Goal: Check status: Check status

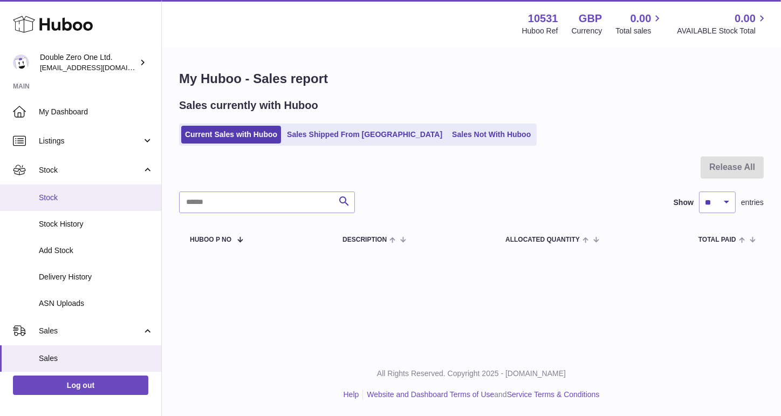
click at [64, 195] on span "Stock" at bounding box center [96, 198] width 114 height 10
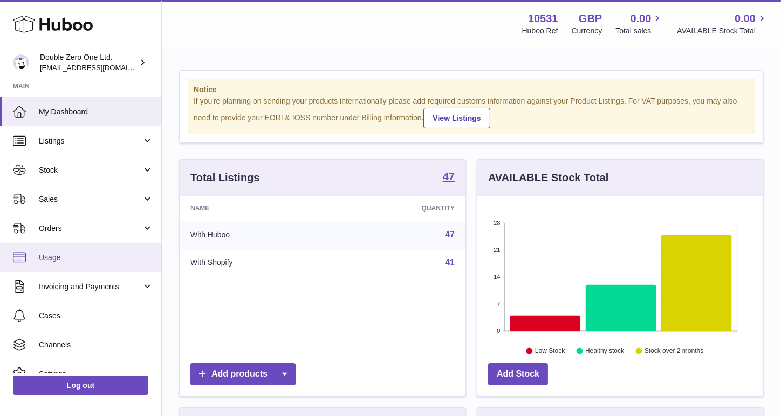
scroll to position [168, 286]
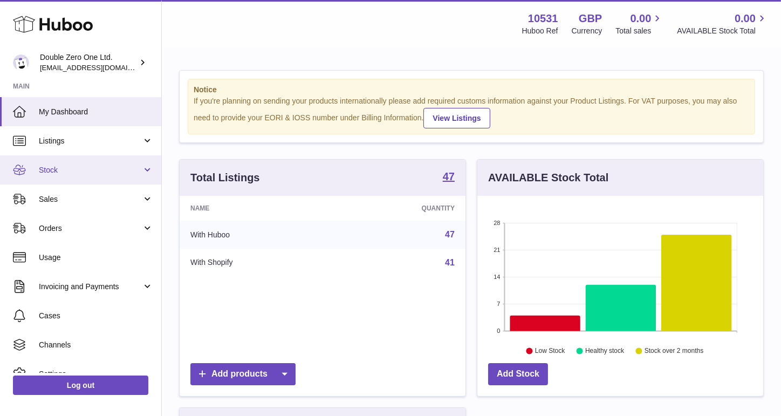
click at [81, 169] on span "Stock" at bounding box center [90, 170] width 103 height 10
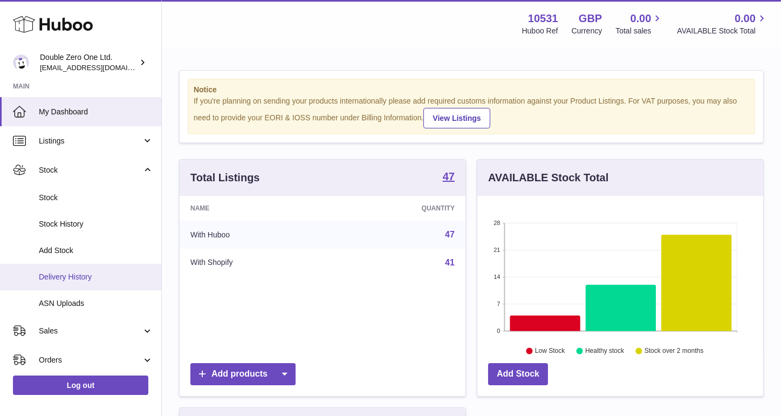
click at [61, 280] on span "Delivery History" at bounding box center [96, 277] width 114 height 10
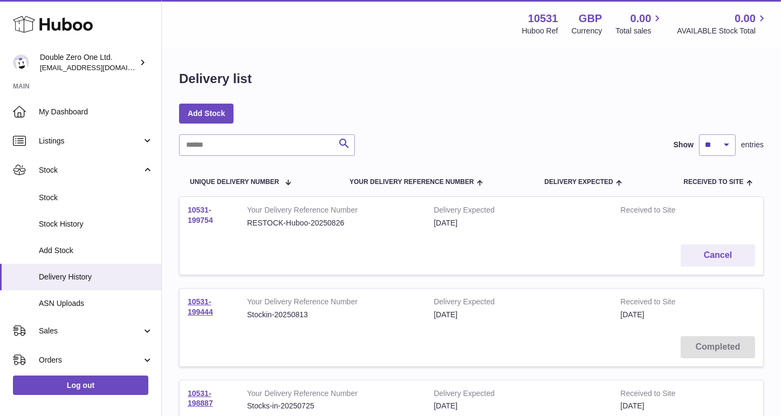
click at [203, 218] on link "10531-199754" at bounding box center [200, 215] width 25 height 19
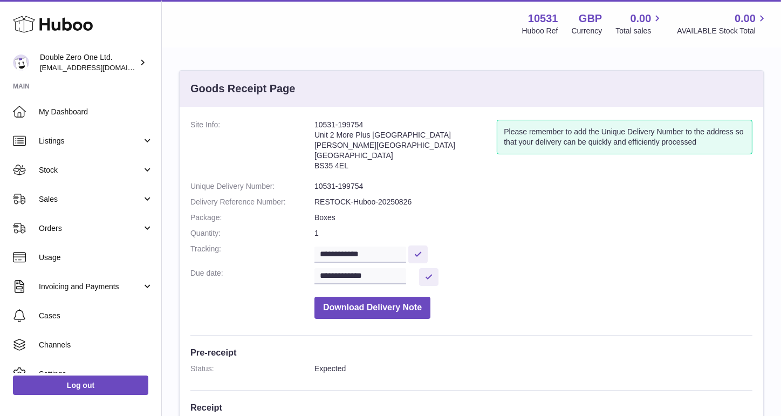
drag, startPoint x: 314, startPoint y: 124, endPoint x: 374, endPoint y: 124, distance: 59.9
click at [374, 124] on dl "**********" at bounding box center [471, 222] width 562 height 204
copy dl "10531-199754"
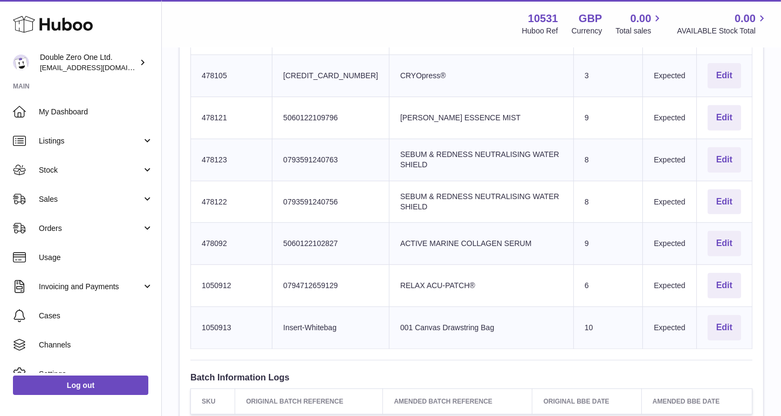
scroll to position [570, 0]
